Goal: Task Accomplishment & Management: Complete application form

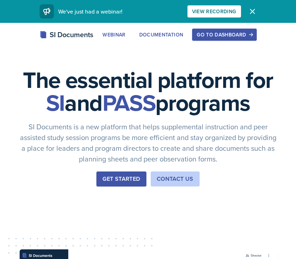
scroll to position [3, 0]
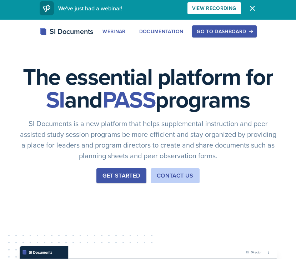
click at [203, 35] on button "Go to Dashboard" at bounding box center [224, 31] width 64 height 12
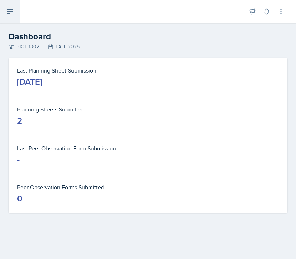
click at [12, 7] on icon at bounding box center [10, 11] width 9 height 9
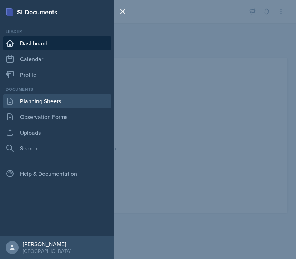
click at [83, 98] on link "Planning Sheets" at bounding box center [57, 101] width 108 height 14
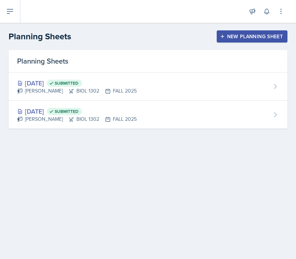
click at [239, 38] on div "New Planning Sheet" at bounding box center [251, 37] width 61 height 6
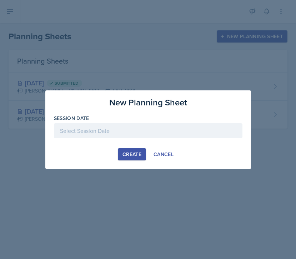
click at [132, 131] on div at bounding box center [148, 130] width 188 height 15
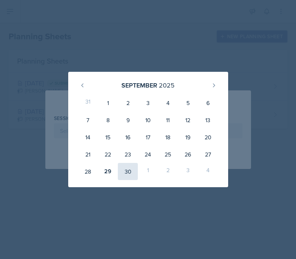
click at [123, 169] on div "30" at bounding box center [128, 171] width 20 height 17
type input "[DATE]"
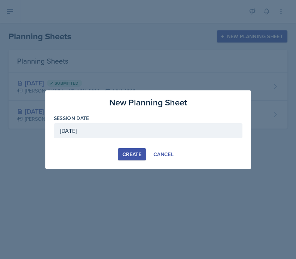
click at [132, 154] on div "Create" at bounding box center [131, 154] width 19 height 6
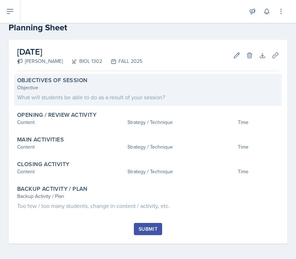
scroll to position [16, 0]
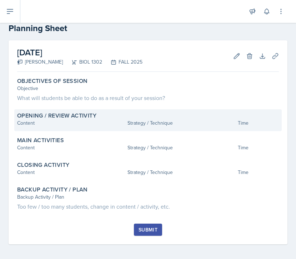
click at [44, 123] on div "Content" at bounding box center [70, 122] width 107 height 7
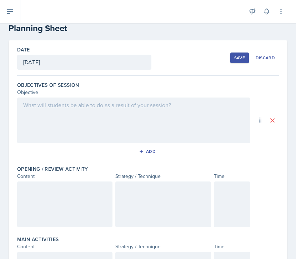
click at [49, 112] on div at bounding box center [133, 120] width 233 height 46
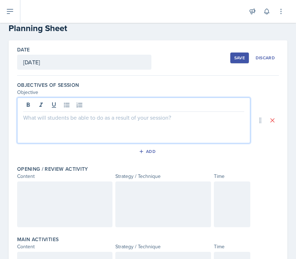
scroll to position [28, 0]
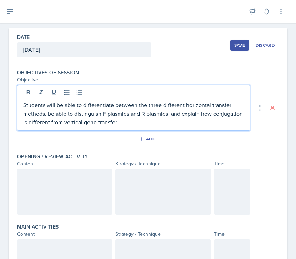
click at [35, 182] on div at bounding box center [64, 192] width 95 height 46
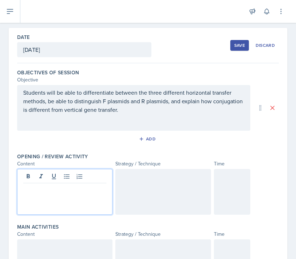
scroll to position [41, 0]
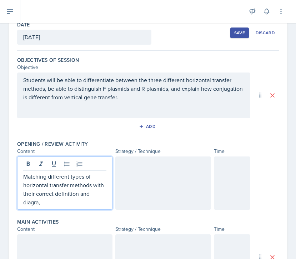
click at [117, 172] on div at bounding box center [162, 182] width 95 height 53
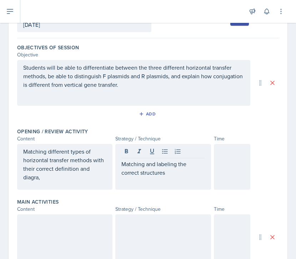
click at [232, 164] on div at bounding box center [232, 167] width 36 height 46
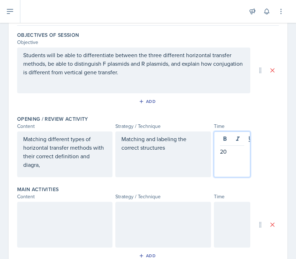
click at [83, 215] on div at bounding box center [64, 225] width 95 height 46
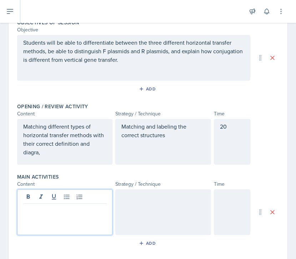
click at [52, 154] on p "Matching different types of horizontal transfer methods with their correct defi…" at bounding box center [64, 139] width 83 height 34
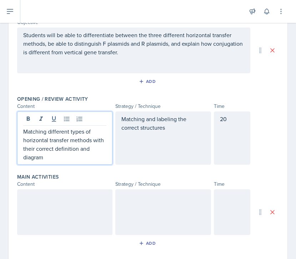
click at [55, 207] on div at bounding box center [64, 212] width 95 height 46
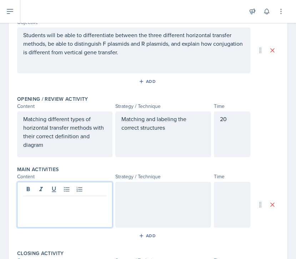
scroll to position [98, 0]
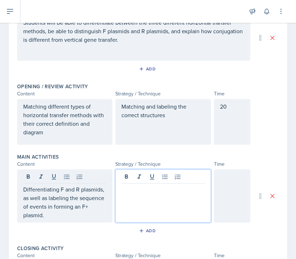
click at [140, 179] on div at bounding box center [162, 195] width 95 height 53
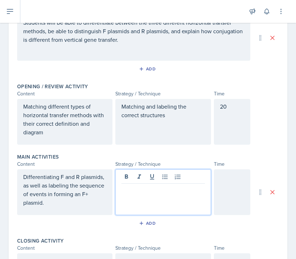
click at [136, 191] on p at bounding box center [162, 189] width 83 height 9
click at [226, 186] on div at bounding box center [232, 192] width 36 height 46
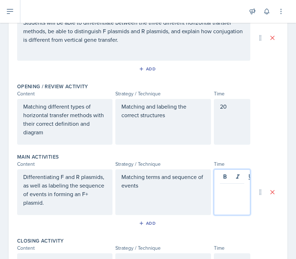
scroll to position [111, 0]
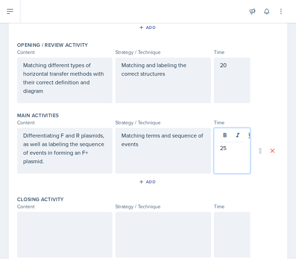
click at [230, 226] on div at bounding box center [232, 235] width 36 height 46
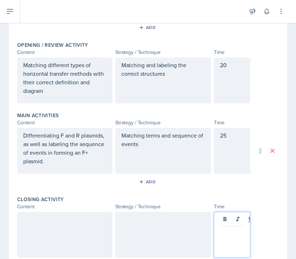
scroll to position [152, 0]
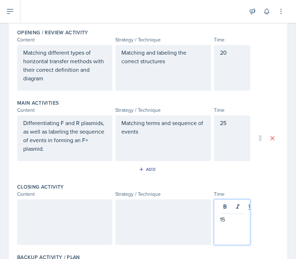
click at [78, 216] on div at bounding box center [64, 222] width 95 height 46
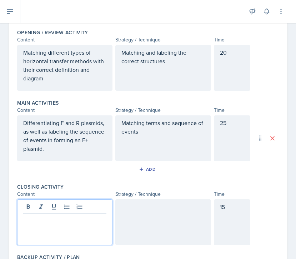
scroll to position [164, 0]
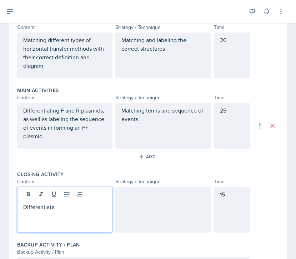
drag, startPoint x: 69, startPoint y: 205, endPoint x: 21, endPoint y: 204, distance: 47.5
click at [21, 204] on div "Differentiate" at bounding box center [64, 210] width 95 height 46
click at [142, 211] on div at bounding box center [162, 210] width 95 height 46
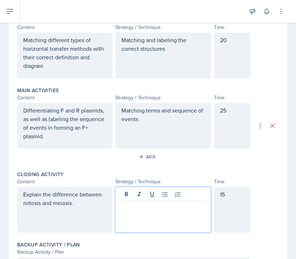
scroll to position [177, 0]
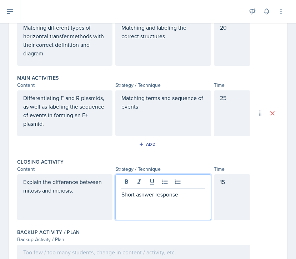
click at [149, 195] on p "Short asnwer response" at bounding box center [162, 194] width 83 height 9
click at [193, 195] on p "Short answer response" at bounding box center [162, 194] width 83 height 9
click at [87, 189] on div "Explain the difference between mitosis and meiosis." at bounding box center [64, 197] width 95 height 46
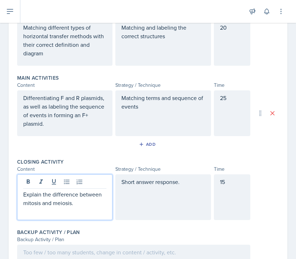
click at [77, 203] on p "Explain the difference between mitosis and meiosis." at bounding box center [64, 198] width 83 height 17
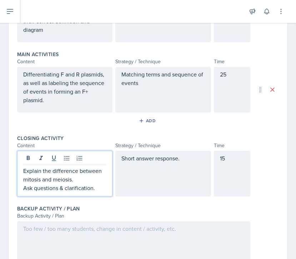
scroll to position [237, 0]
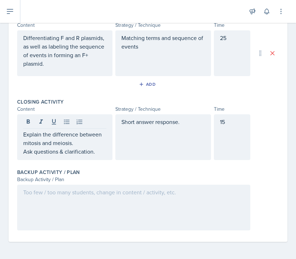
click at [140, 204] on div at bounding box center [133, 207] width 233 height 46
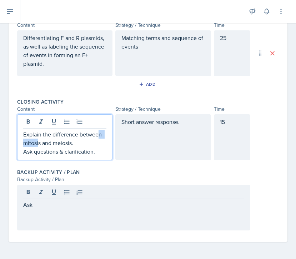
drag, startPoint x: 99, startPoint y: 138, endPoint x: 39, endPoint y: 142, distance: 60.4
click at [39, 142] on div "Explain the difference between mitosis and meiosis. Ask questions & clarificati…" at bounding box center [64, 143] width 83 height 26
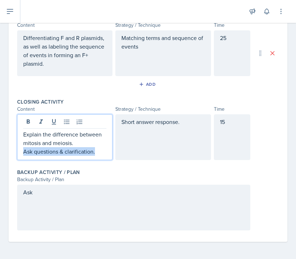
drag, startPoint x: 98, startPoint y: 153, endPoint x: 16, endPoint y: 153, distance: 82.1
click at [16, 153] on div "Date [DATE] [DATE] 31 1 2 3 4 5 6 7 8 9 10 11 12 13 14 15 16 17 18 19 20 21 22 …" at bounding box center [148, 30] width 279 height 422
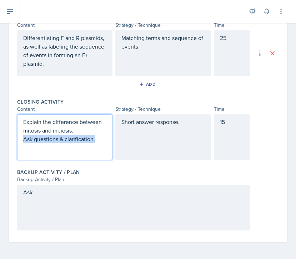
scroll to position [224, 0]
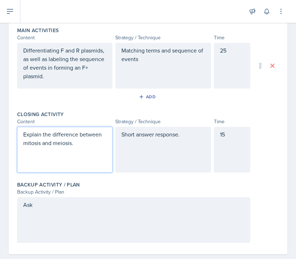
click at [51, 224] on div "Ask" at bounding box center [133, 220] width 233 height 46
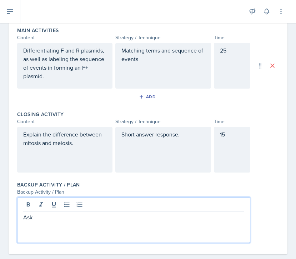
scroll to position [237, 0]
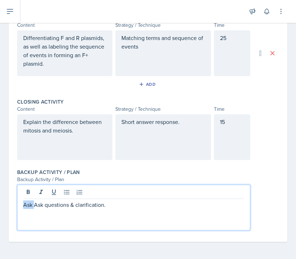
drag, startPoint x: 34, startPoint y: 205, endPoint x: 17, endPoint y: 205, distance: 16.8
click at [17, 205] on div "Ask Ask questions & clarification." at bounding box center [133, 207] width 233 height 46
click at [112, 205] on p "Ask questions & clarification." at bounding box center [133, 204] width 221 height 9
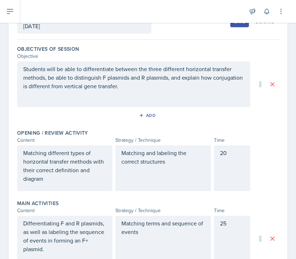
scroll to position [0, 0]
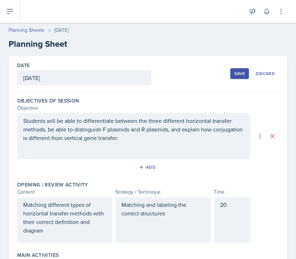
click at [237, 75] on div "Save" at bounding box center [239, 74] width 11 height 6
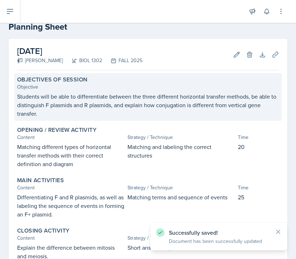
scroll to position [18, 0]
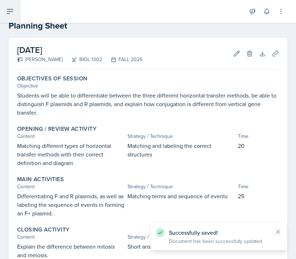
click at [10, 10] on icon at bounding box center [10, 11] width 9 height 9
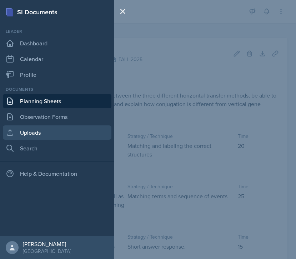
click at [31, 125] on link "Uploads" at bounding box center [57, 132] width 108 height 14
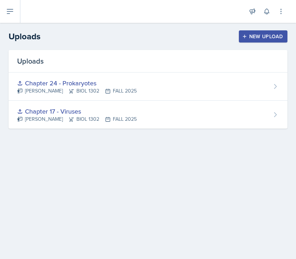
click at [241, 34] on button "New Upload" at bounding box center [263, 36] width 49 height 12
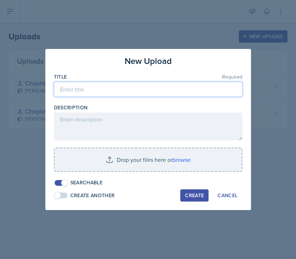
click at [137, 95] on input at bounding box center [148, 89] width 188 height 15
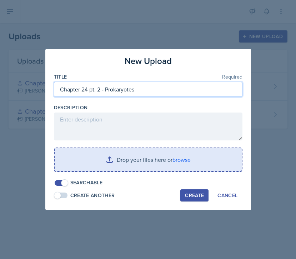
type input "Chapter 24 pt. 2 - Prokaryotes"
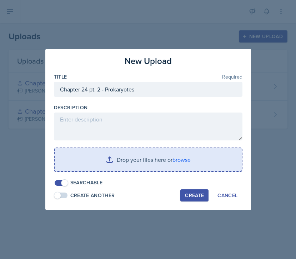
click at [188, 166] on input "file" at bounding box center [148, 159] width 187 height 23
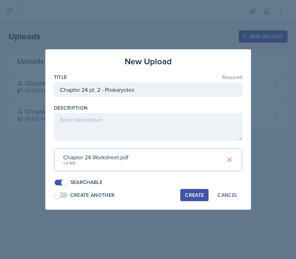
click at [197, 194] on div "Create" at bounding box center [194, 195] width 19 height 6
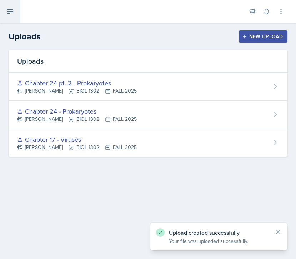
click at [12, 11] on icon at bounding box center [10, 11] width 6 height 4
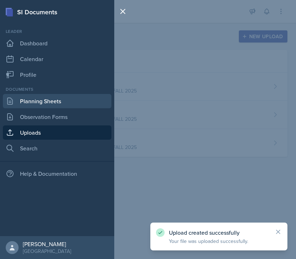
click at [40, 103] on link "Planning Sheets" at bounding box center [57, 101] width 108 height 14
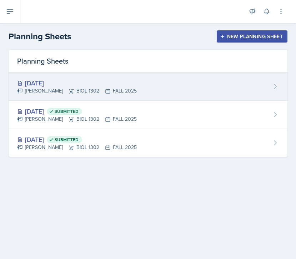
click at [99, 80] on div "[DATE]" at bounding box center [77, 83] width 120 height 10
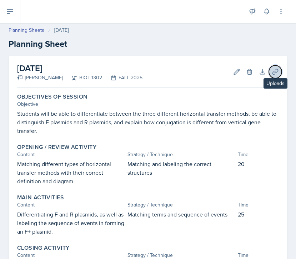
click at [275, 70] on icon at bounding box center [274, 71] width 5 height 5
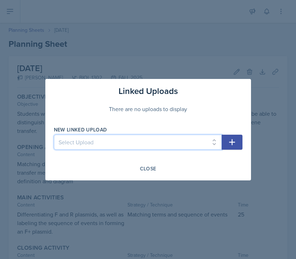
click at [169, 146] on select "Select Upload Chapter 17 - Viruses Chapter 24 - Prokaryotes Chapter 24 pt. 2 - …" at bounding box center [138, 141] width 168 height 15
select select "8490cdcc-35f6-4138-962b-58f10615b59c"
click at [54, 134] on select "Select Upload Chapter 17 - Viruses Chapter 24 - Prokaryotes Chapter 24 pt. 2 - …" at bounding box center [138, 141] width 168 height 15
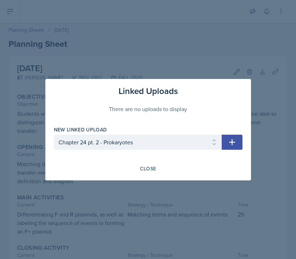
click at [230, 142] on icon "button" at bounding box center [232, 142] width 6 height 6
select select
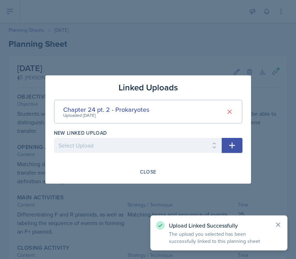
click at [280, 223] on icon at bounding box center [278, 225] width 4 height 4
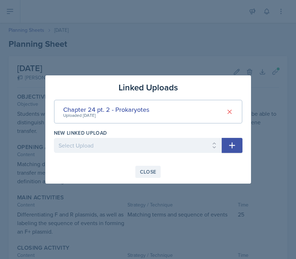
click at [154, 173] on div "Close" at bounding box center [148, 172] width 16 height 6
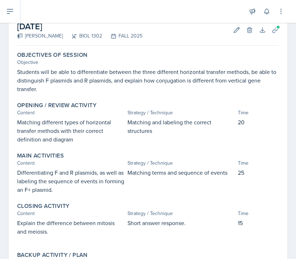
scroll to position [108, 0]
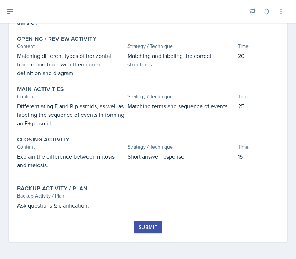
click at [144, 224] on div "Submit" at bounding box center [147, 227] width 19 height 6
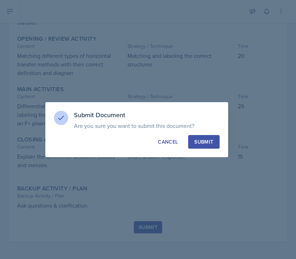
click at [204, 141] on div "Submit" at bounding box center [203, 141] width 19 height 7
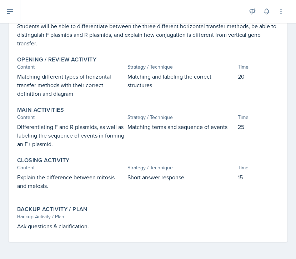
scroll to position [0, 0]
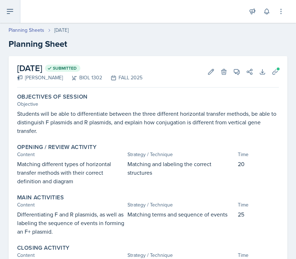
click at [8, 14] on icon at bounding box center [10, 11] width 9 height 9
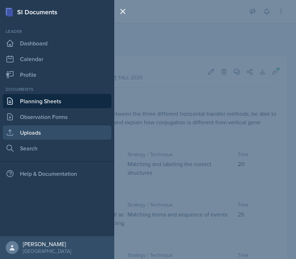
click at [34, 129] on link "Uploads" at bounding box center [57, 132] width 108 height 14
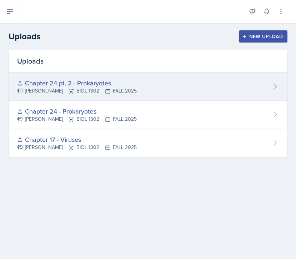
click at [215, 82] on div "Chapter 24 pt. 2 - Prokaryotes [PERSON_NAME] BIOL 1302 FALL 2025" at bounding box center [148, 86] width 279 height 28
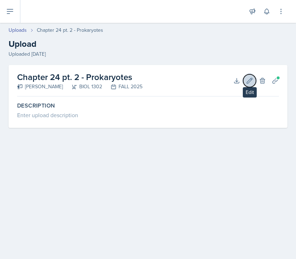
click at [251, 82] on icon at bounding box center [249, 80] width 7 height 7
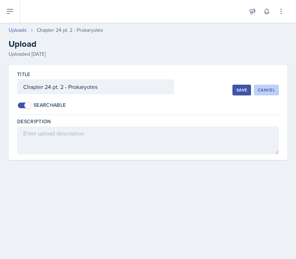
click at [266, 88] on div "Cancel" at bounding box center [266, 90] width 17 height 6
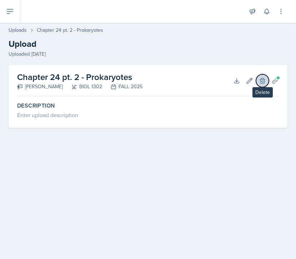
click at [262, 78] on icon at bounding box center [262, 80] width 7 height 7
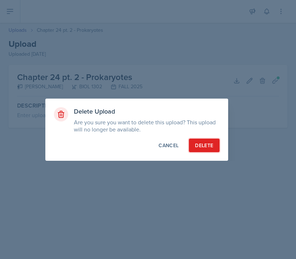
click at [198, 141] on button "Delete" at bounding box center [204, 145] width 30 height 14
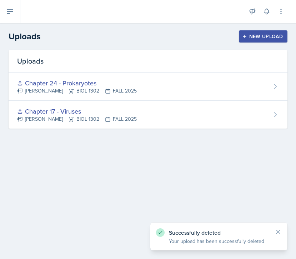
click at [254, 35] on div "New Upload" at bounding box center [263, 37] width 40 height 6
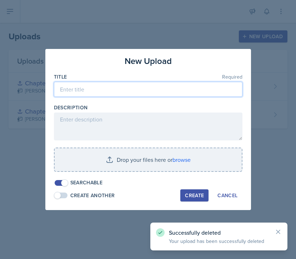
click at [184, 91] on input at bounding box center [148, 89] width 188 height 15
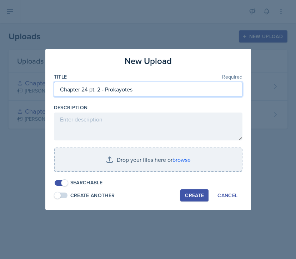
click at [119, 89] on input "Chapter 24 pt. 2 - Prokayotes" at bounding box center [148, 89] width 188 height 15
type input "Chapter 24 pt. 2 - Prokaryotes"
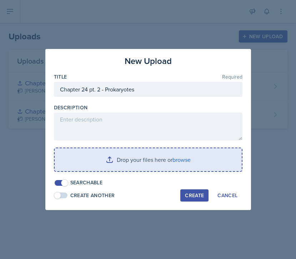
click at [166, 159] on input "file" at bounding box center [148, 159] width 187 height 23
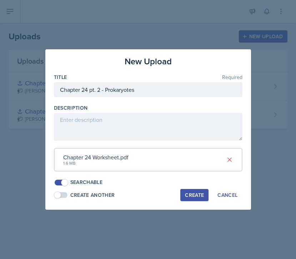
click at [194, 195] on div "Create" at bounding box center [194, 195] width 19 height 6
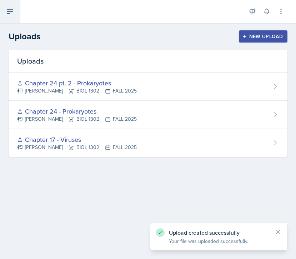
click at [14, 12] on button at bounding box center [10, 11] width 20 height 23
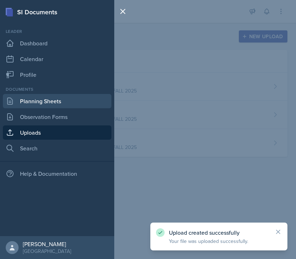
click at [33, 103] on link "Planning Sheets" at bounding box center [57, 101] width 108 height 14
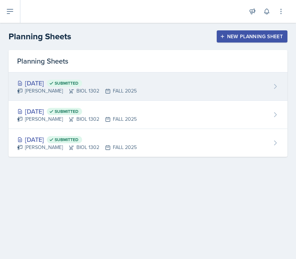
click at [117, 77] on div "[DATE] Submitted [PERSON_NAME] BIOL 1302 FALL 2025" at bounding box center [148, 86] width 279 height 28
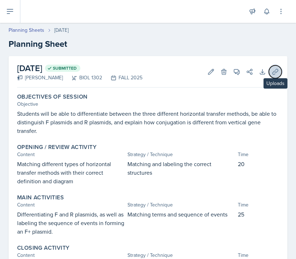
click at [277, 69] on icon at bounding box center [274, 71] width 5 height 5
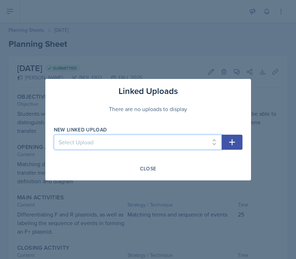
click at [155, 141] on select "Select Upload Chapter 17 - Viruses Chapter 24 - Prokaryotes Chapter 24 pt. 2 - …" at bounding box center [138, 141] width 168 height 15
select select "bc2a2955-e549-44c3-801e-9eb29441ef29"
click at [54, 134] on select "Select Upload Chapter 17 - Viruses Chapter 24 - Prokaryotes Chapter 24 pt. 2 - …" at bounding box center [138, 141] width 168 height 15
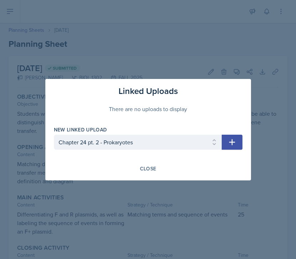
click at [234, 139] on icon "button" at bounding box center [232, 142] width 9 height 9
select select
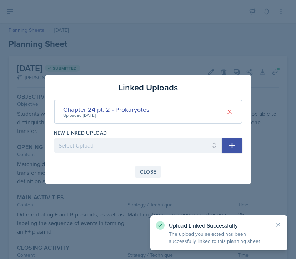
click at [148, 172] on div "Close" at bounding box center [148, 172] width 16 height 6
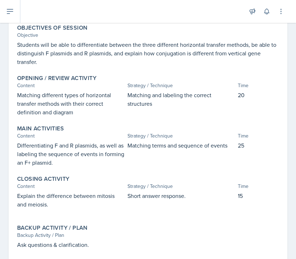
scroll to position [87, 0]
